Goal: Navigation & Orientation: Find specific page/section

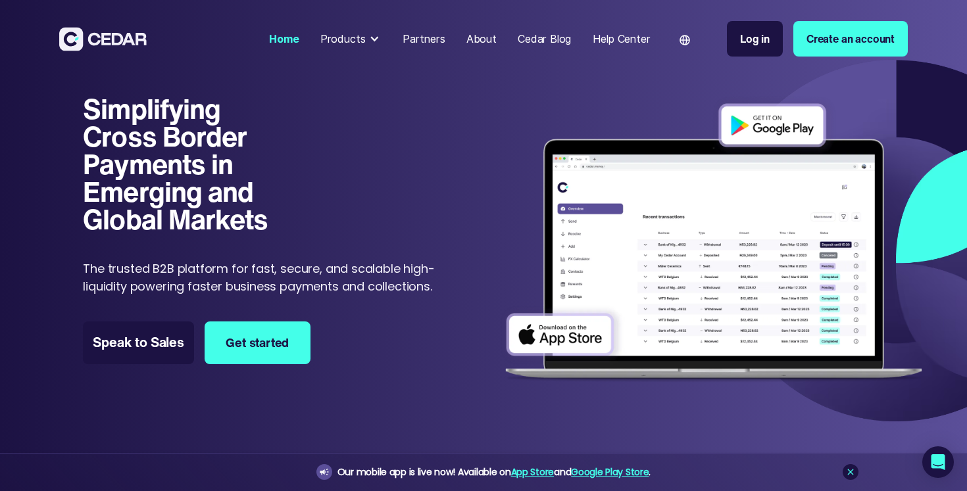
click at [123, 43] on img at bounding box center [102, 39] width 87 height 24
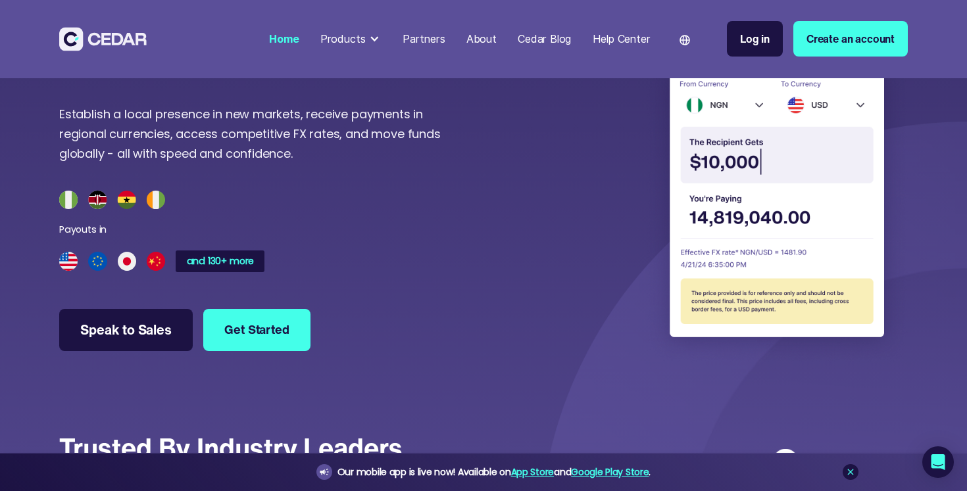
scroll to position [3483, 0]
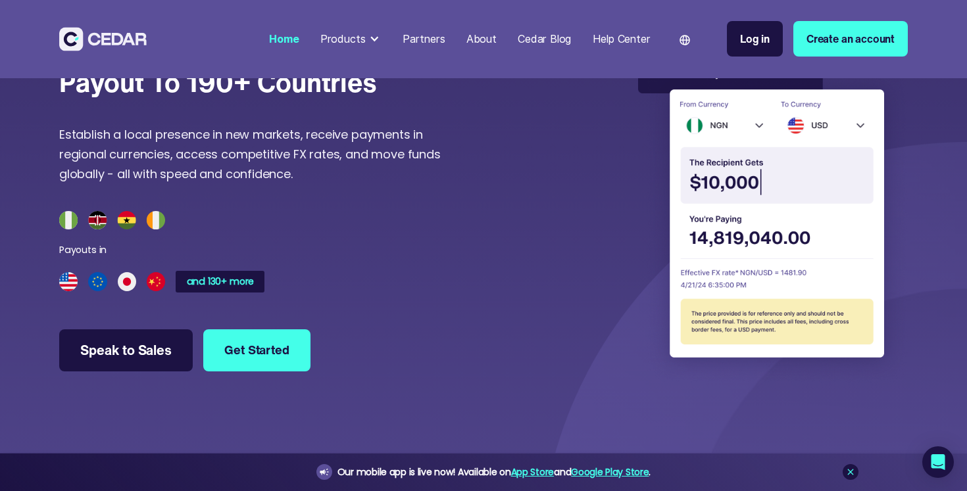
click at [720, 209] on img at bounding box center [773, 219] width 270 height 329
click at [727, 173] on img at bounding box center [773, 219] width 270 height 329
click at [734, 100] on img at bounding box center [773, 219] width 270 height 329
click at [680, 43] on img at bounding box center [684, 40] width 11 height 11
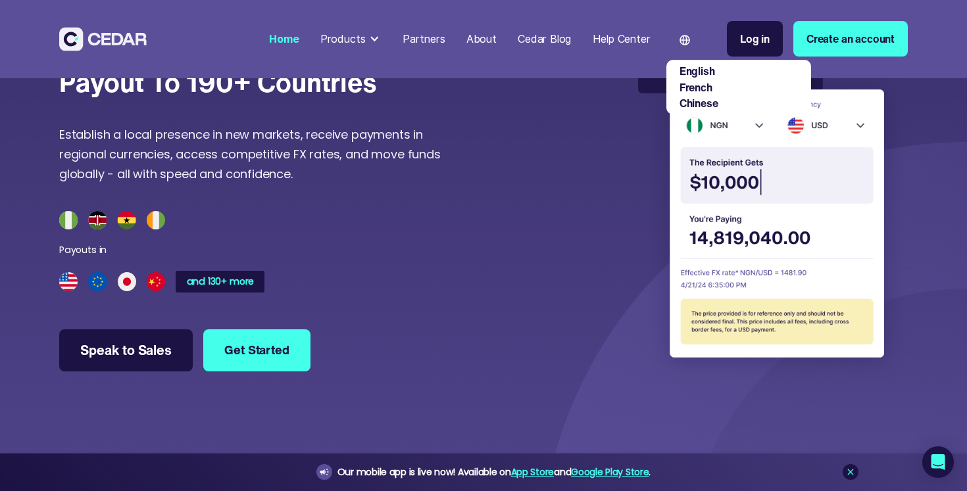
click at [684, 69] on link "English" at bounding box center [697, 71] width 36 height 16
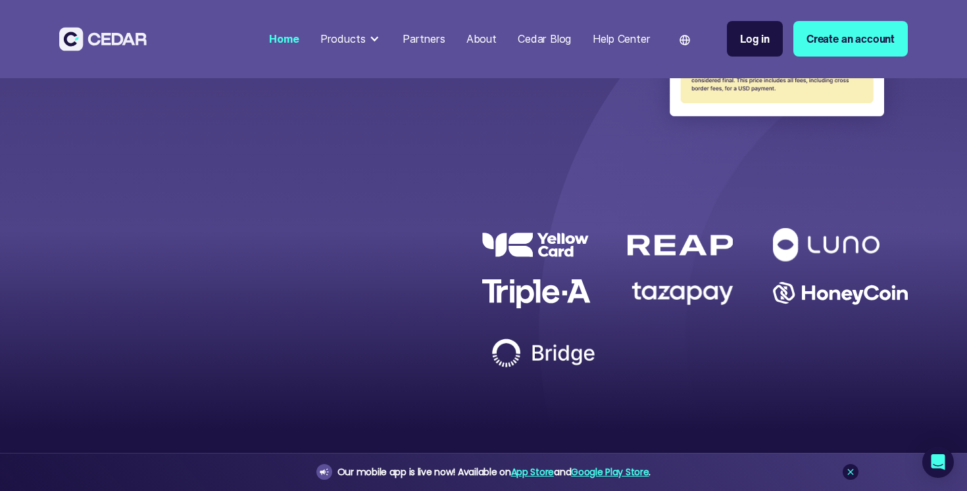
scroll to position [3762, 0]
